Goal: Navigation & Orientation: Find specific page/section

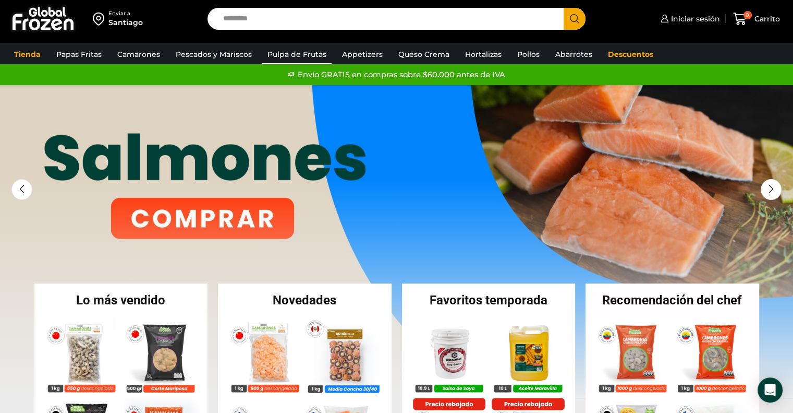
click at [309, 54] on link "Pulpa de Frutas" at bounding box center [296, 54] width 69 height 20
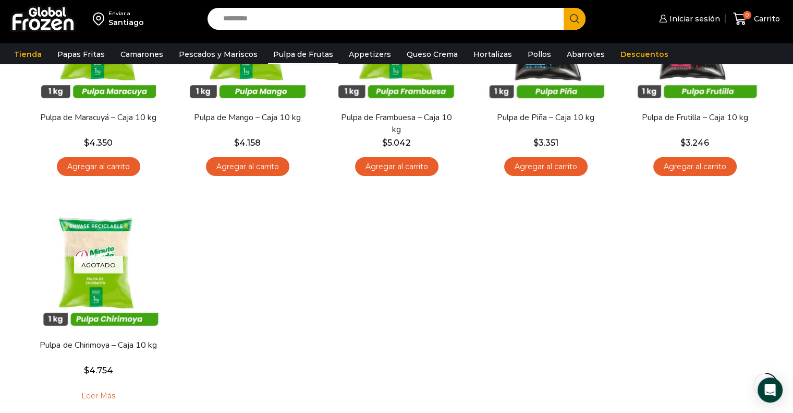
scroll to position [190, 0]
click at [360, 52] on link "Appetizers" at bounding box center [370, 54] width 53 height 20
